Goal: Task Accomplishment & Management: Manage account settings

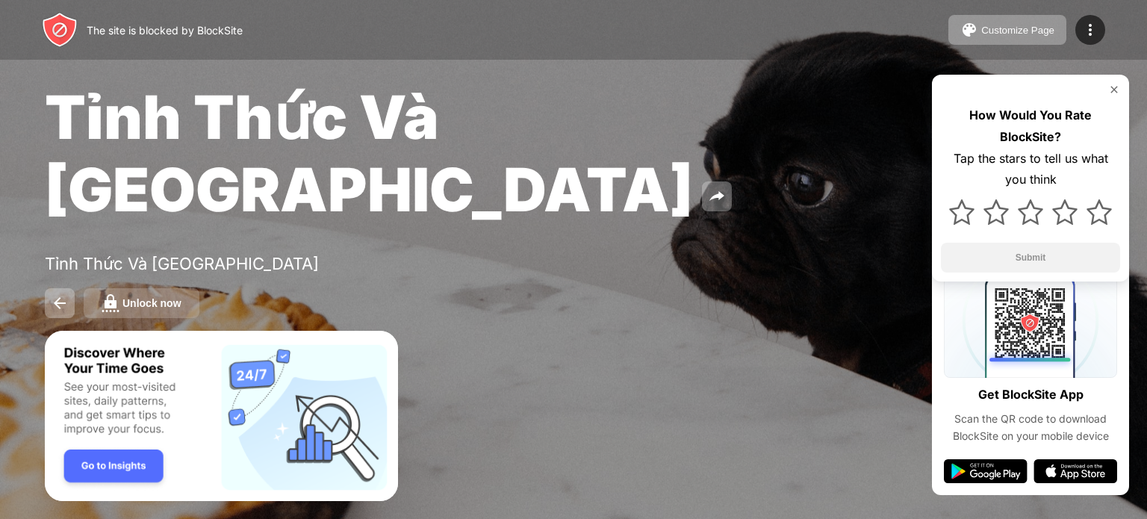
click at [137, 297] on div "Unlock now" at bounding box center [151, 303] width 59 height 12
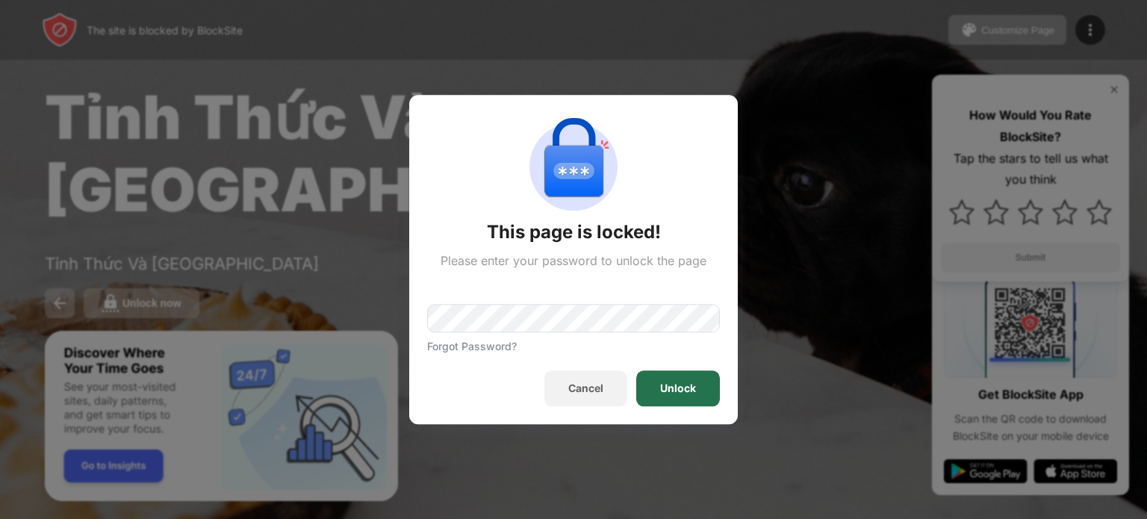
click at [685, 388] on div "Unlock" at bounding box center [678, 388] width 36 height 12
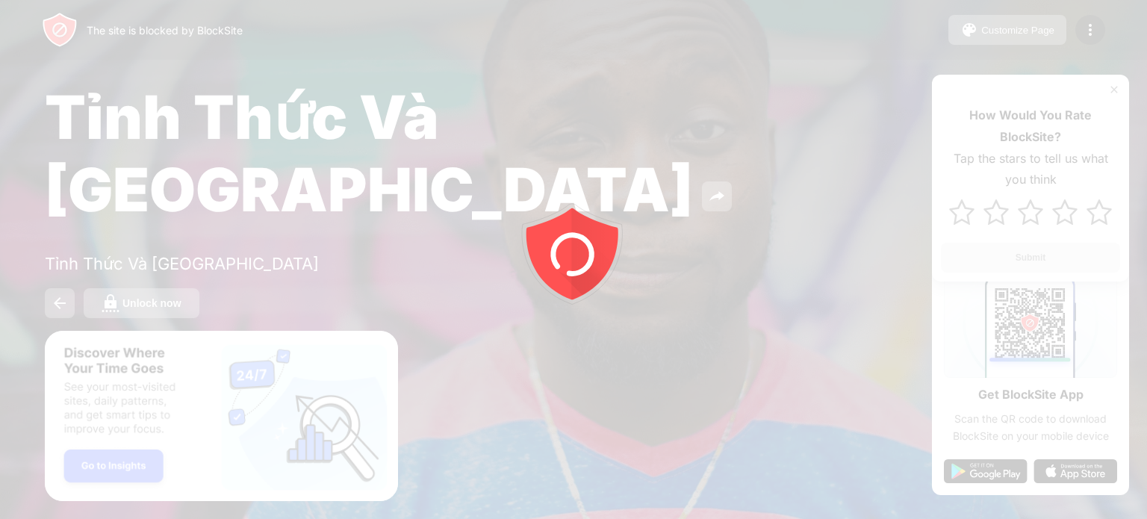
click at [164, 240] on div at bounding box center [573, 259] width 1147 height 519
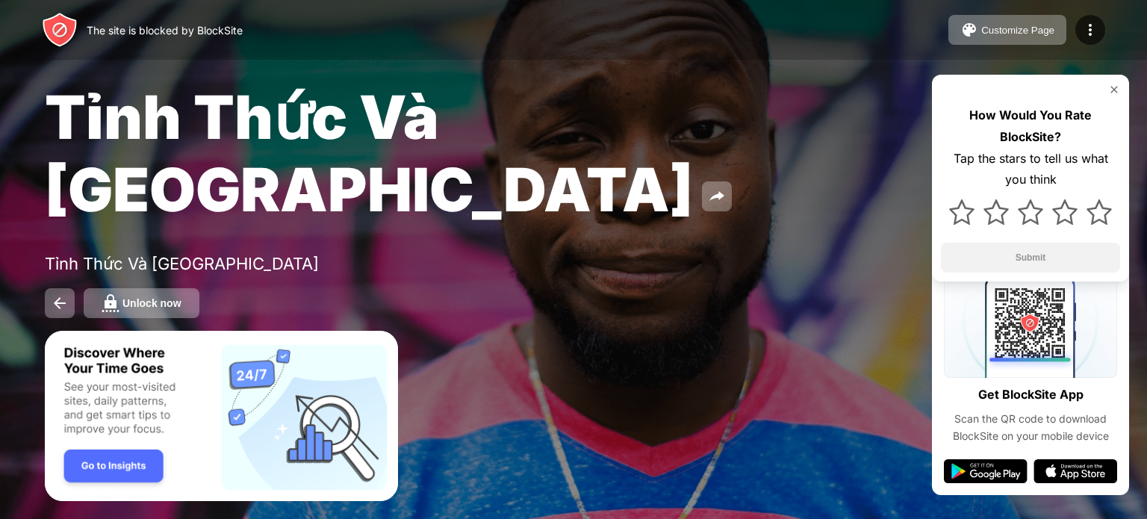
click at [170, 297] on div "Unlock now" at bounding box center [151, 303] width 59 height 12
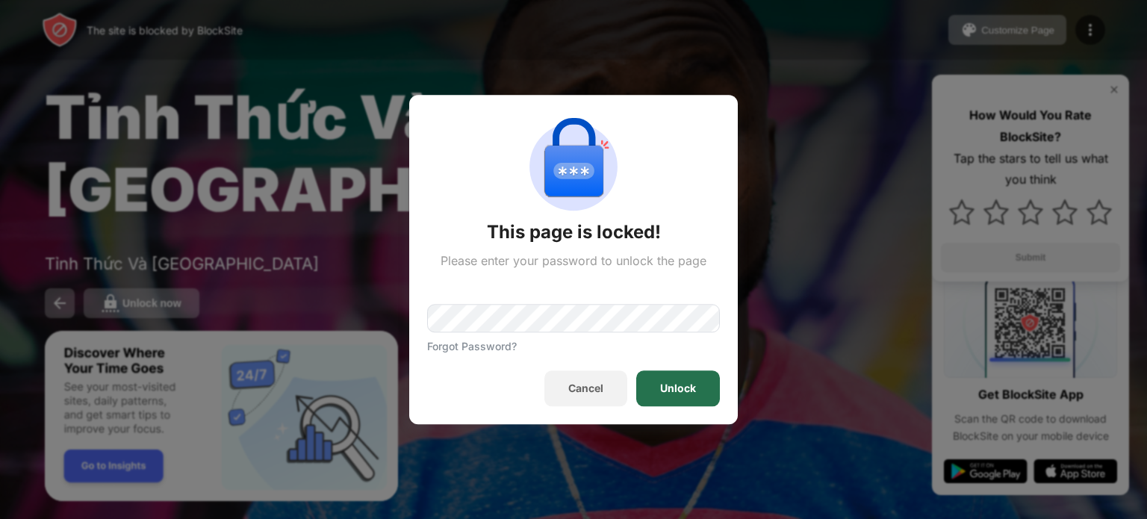
click at [708, 399] on div "Unlock" at bounding box center [678, 388] width 84 height 36
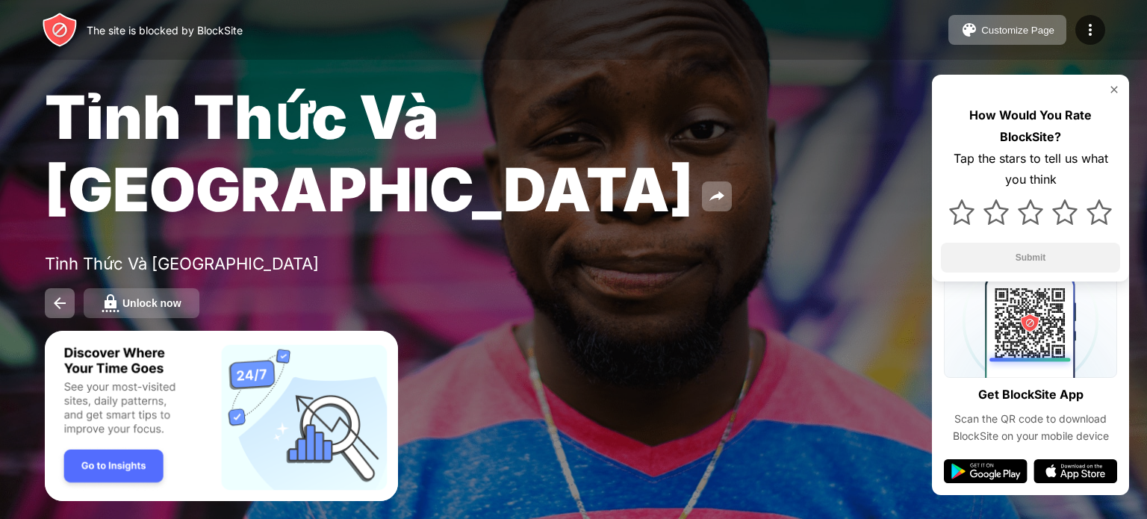
click at [140, 297] on div "Unlock now" at bounding box center [151, 303] width 59 height 12
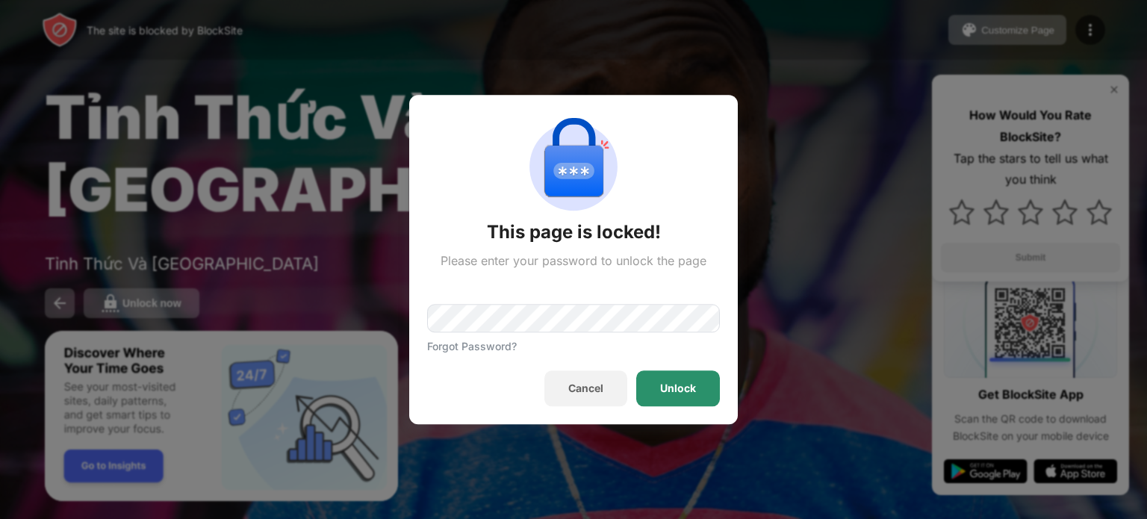
click at [693, 386] on div "Unlock" at bounding box center [678, 388] width 36 height 12
click at [691, 387] on div "Unlock" at bounding box center [678, 388] width 36 height 12
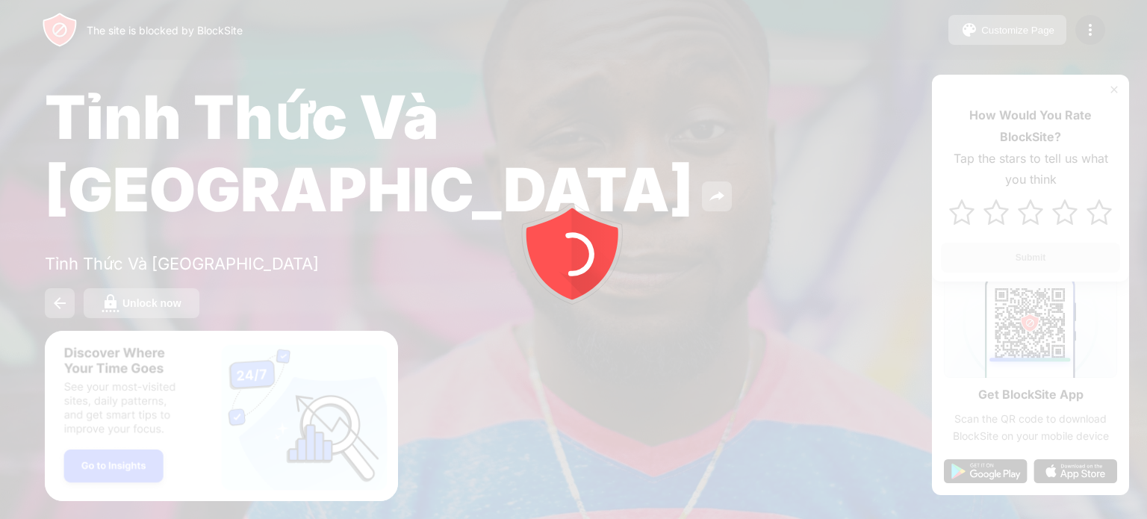
click at [176, 226] on div at bounding box center [573, 259] width 1147 height 519
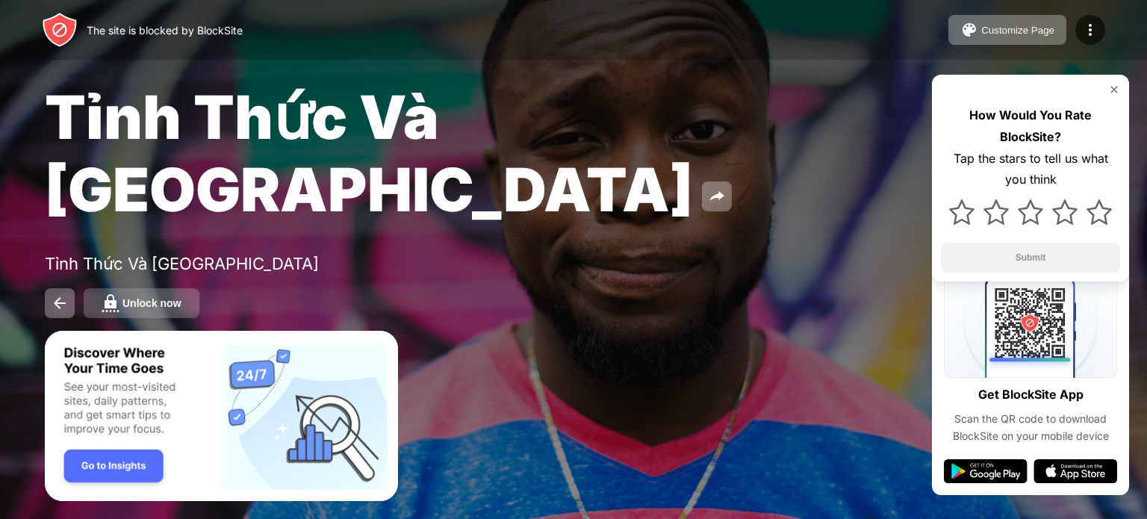
click at [181, 297] on div "Unlock now" at bounding box center [151, 303] width 59 height 12
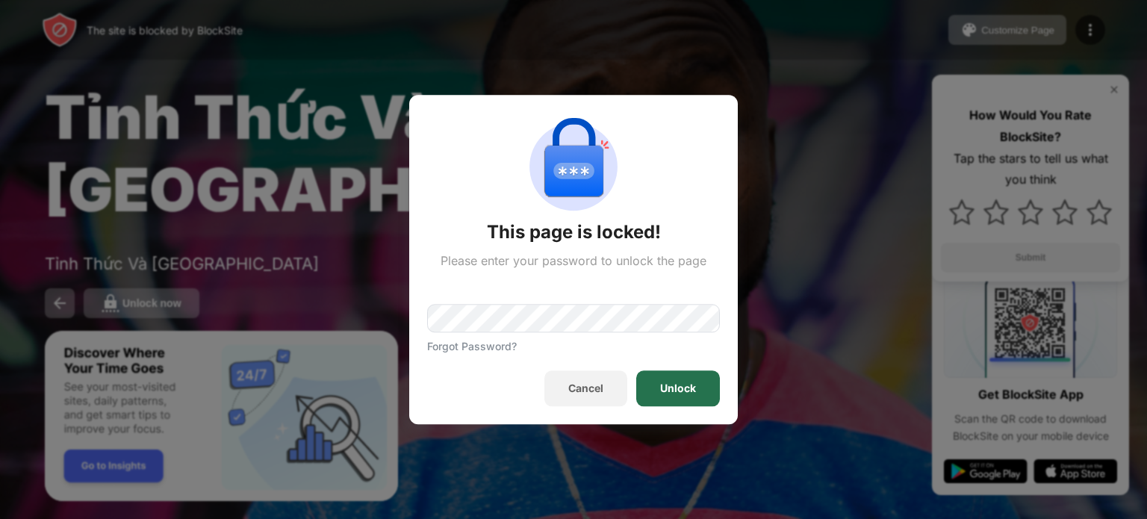
click at [700, 387] on div "Unlock" at bounding box center [678, 388] width 84 height 36
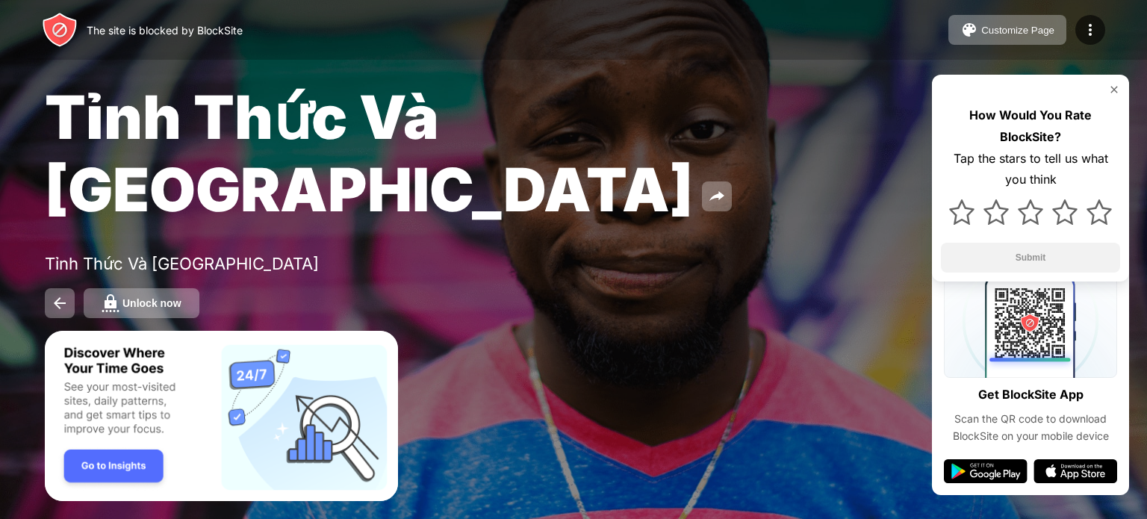
click at [552, 193] on div "Tỉnh Thức Và [GEOGRAPHIC_DATA] Tỉnh Thức [GEOGRAPHIC_DATA] Unlock now How Would…" at bounding box center [573, 199] width 1147 height 399
